Goal: Task Accomplishment & Management: Use online tool/utility

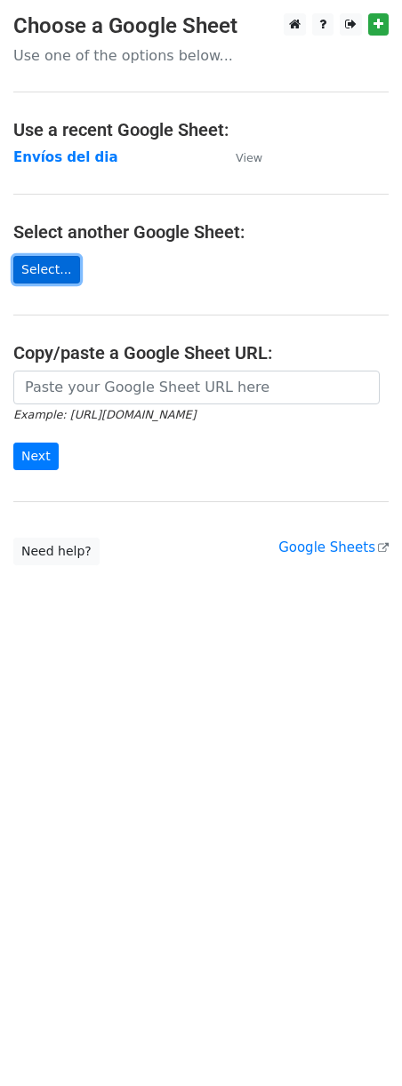
click at [32, 264] on link "Select..." at bounding box center [46, 270] width 67 height 28
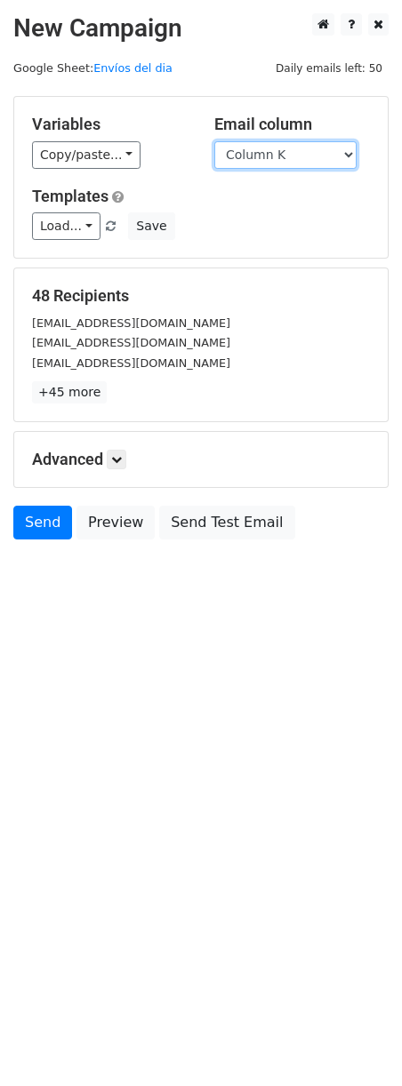
click at [305, 150] on select "Column A Column B Column C Column D Column E Column F Column G Column H Column …" at bounding box center [285, 155] width 142 height 28
click at [214, 141] on select "Column A Column B Column C Column D Column E Column F Column G Column H Column …" at bounding box center [285, 155] width 142 height 28
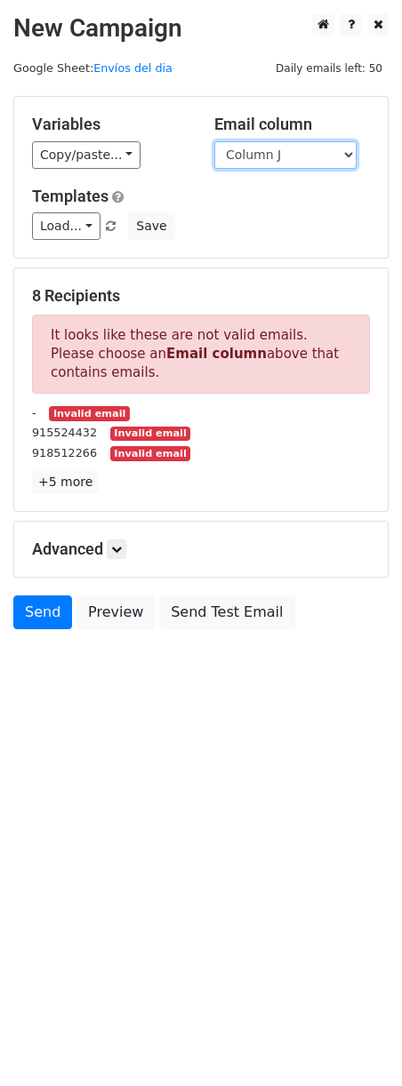
click at [328, 160] on select "Column A Column B Column C Column D Column E Column F Column G Column H Column …" at bounding box center [285, 155] width 142 height 28
select select "Column K"
click at [214, 141] on select "Column A Column B Column C Column D Column E Column F Column G Column H Column …" at bounding box center [285, 155] width 142 height 28
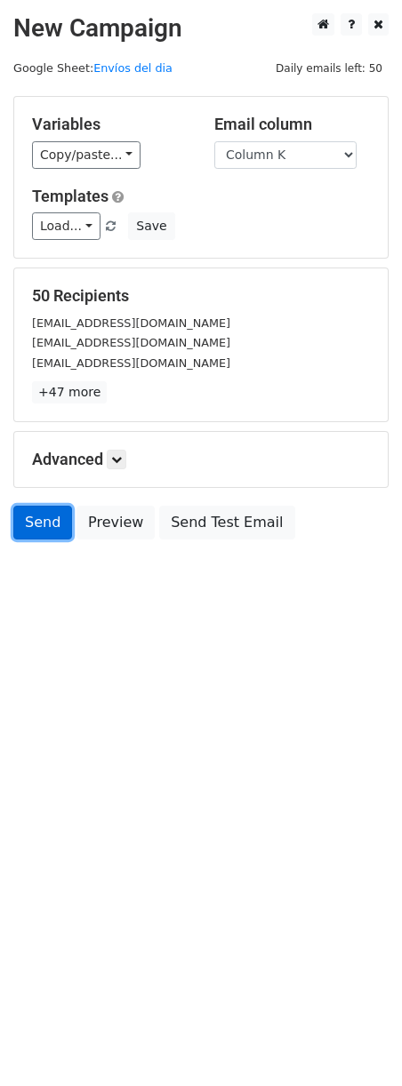
click at [43, 529] on link "Send" at bounding box center [42, 523] width 59 height 34
